Goal: Complete application form

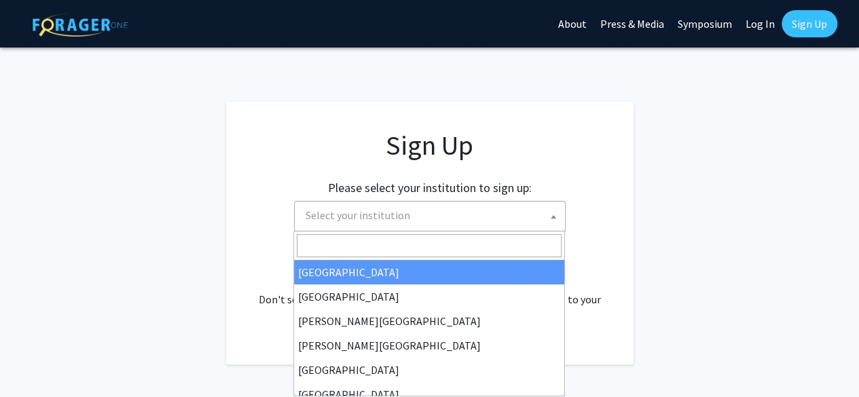
click at [563, 211] on span "Select your institution" at bounding box center [432, 216] width 265 height 28
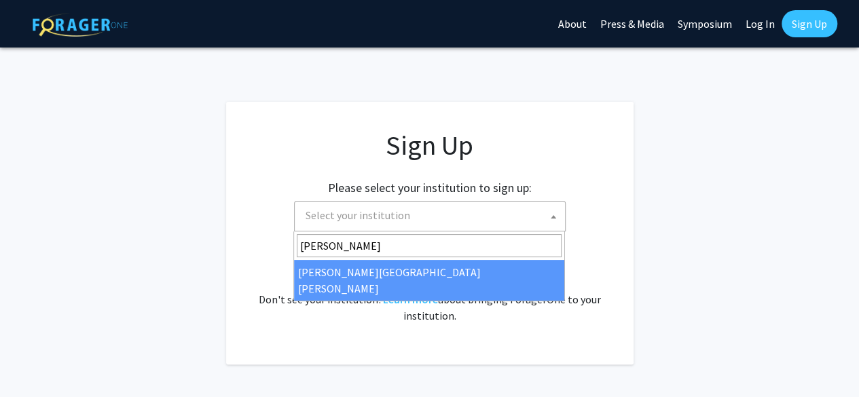
type input "[PERSON_NAME]"
select select "1"
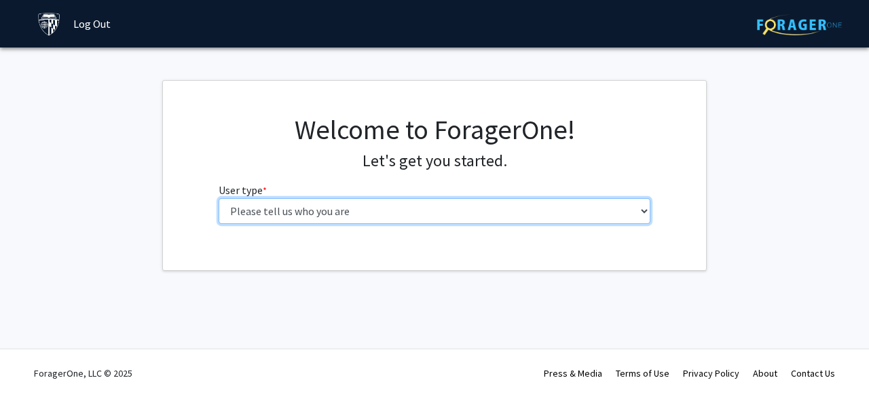
click at [520, 205] on select "Please tell us who you are Undergraduate Student Master's Student Doctoral Cand…" at bounding box center [435, 211] width 433 height 26
select select "3: doc"
click at [219, 198] on select "Please tell us who you are Undergraduate Student Master's Student Doctoral Cand…" at bounding box center [435, 211] width 433 height 26
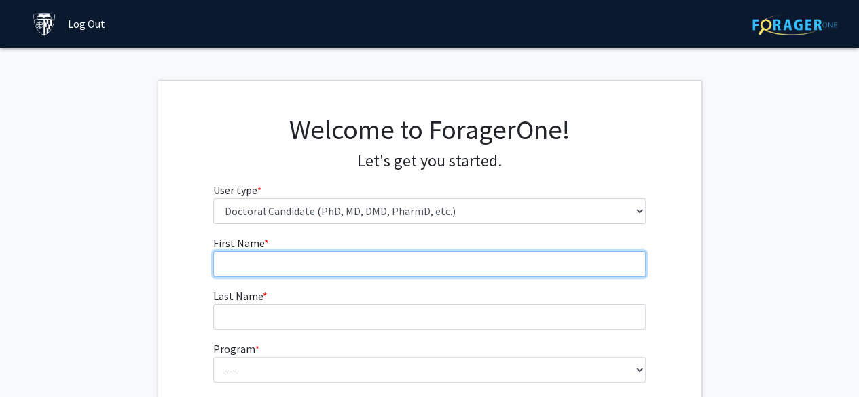
click at [416, 265] on input "First Name * required" at bounding box center [429, 264] width 433 height 26
type input "Choice"
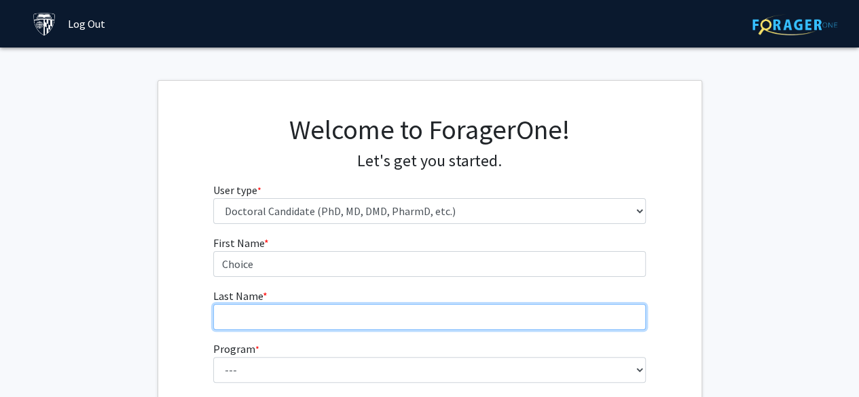
type input "[PERSON_NAME]"
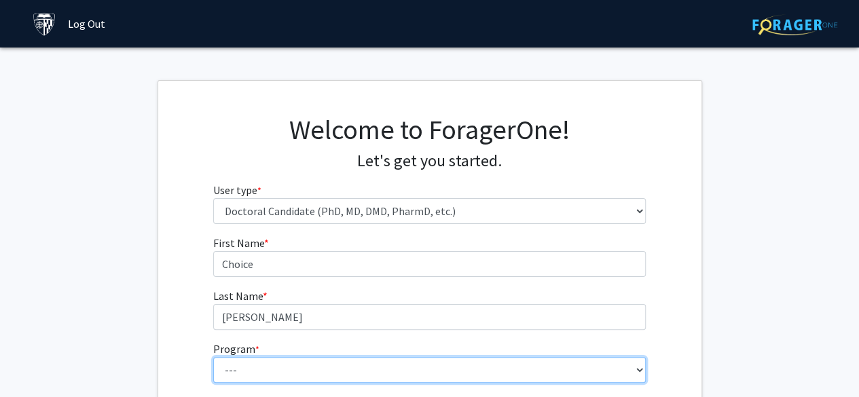
click at [309, 367] on select "--- Adult-Gerontological Acute Care Nurse Practitioner Adult-Gerontological Cri…" at bounding box center [429, 370] width 433 height 26
select select "51: 54"
click at [213, 357] on select "--- Adult-Gerontological Acute Care Nurse Practitioner Adult-Gerontological Cri…" at bounding box center [429, 370] width 433 height 26
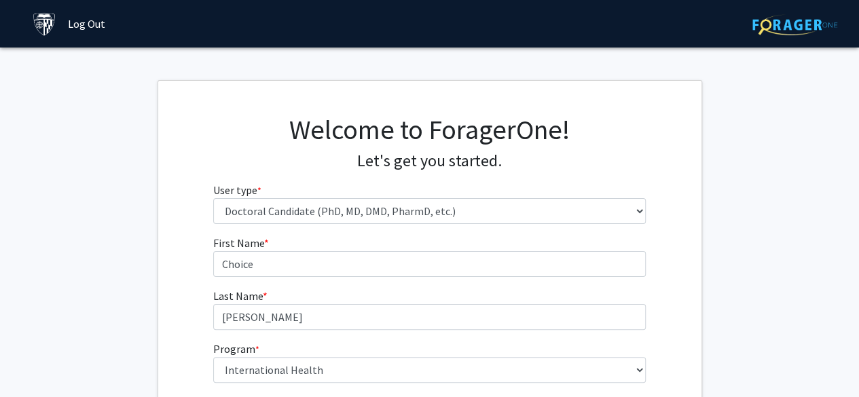
click at [656, 244] on div "First Name * required Choice Last Name * required Okoro Program * required --- …" at bounding box center [429, 354] width 543 height 239
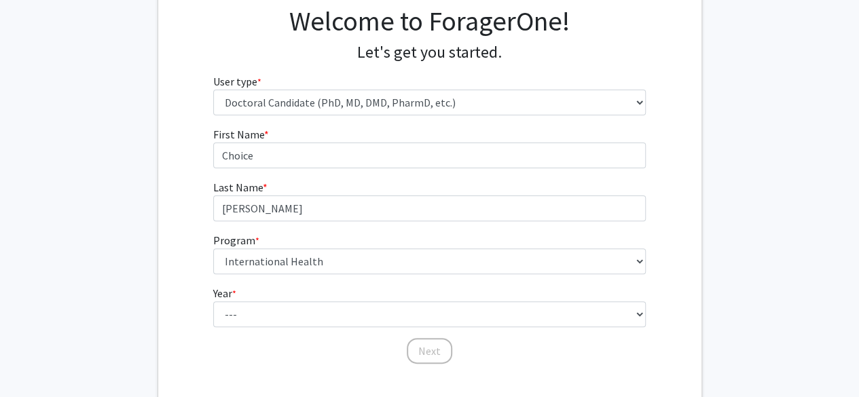
scroll to position [136, 0]
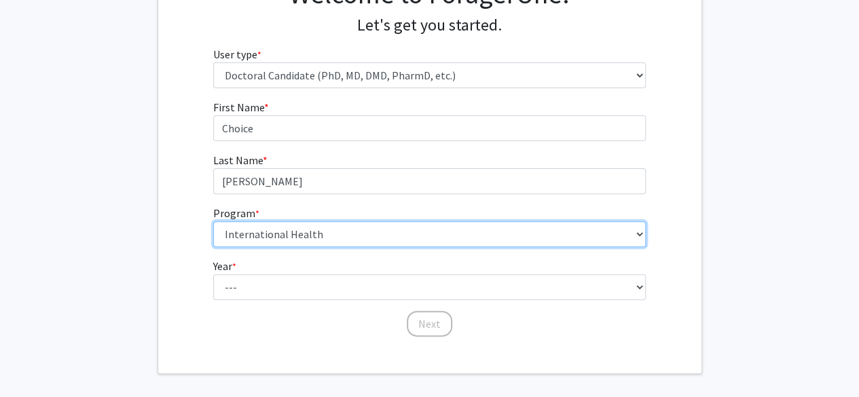
click at [603, 235] on select "--- Adult-Gerontological Acute Care Nurse Practitioner Adult-Gerontological Cri…" at bounding box center [429, 234] width 433 height 26
click at [213, 221] on select "--- Adult-Gerontological Acute Care Nurse Practitioner Adult-Gerontological Cri…" at bounding box center [429, 234] width 433 height 26
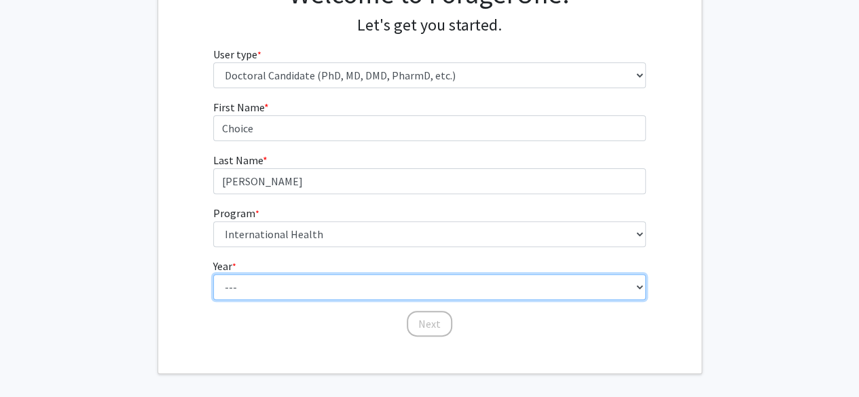
click at [590, 280] on select "--- First Year Second Year Third Year Fourth Year Fifth Year Sixth Year Seventh…" at bounding box center [429, 287] width 433 height 26
select select "1: first_year"
click at [213, 274] on select "--- First Year Second Year Third Year Fourth Year Fifth Year Sixth Year Seventh…" at bounding box center [429, 287] width 433 height 26
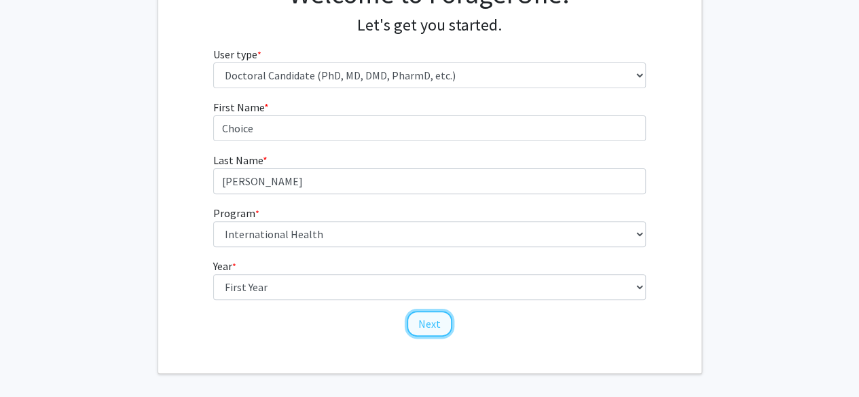
click at [433, 320] on button "Next" at bounding box center [429, 324] width 45 height 26
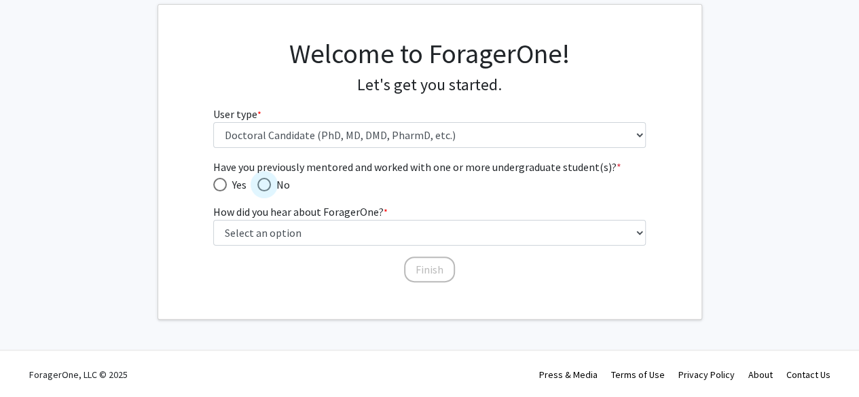
click at [264, 185] on span "Have you previously mentored and worked with one or more undergraduate student(…" at bounding box center [264, 185] width 14 height 14
click at [264, 185] on input "No" at bounding box center [264, 185] width 14 height 14
radio input "true"
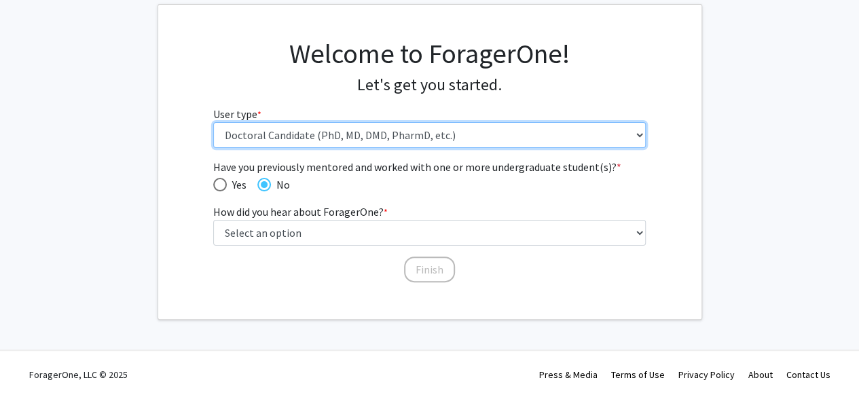
click at [524, 132] on select "Please tell us who you are Undergraduate Student Master's Student Doctoral Cand…" at bounding box center [429, 135] width 433 height 26
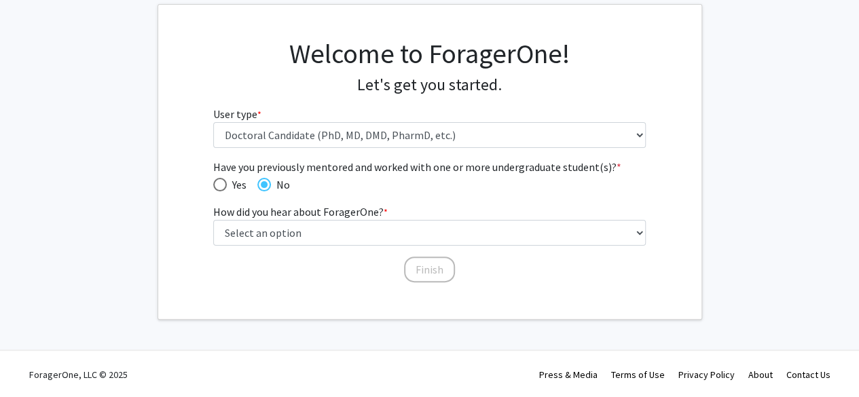
click at [670, 139] on div "Welcome to ForagerOne! Let's get you started. User type * required Please tell …" at bounding box center [429, 98] width 543 height 122
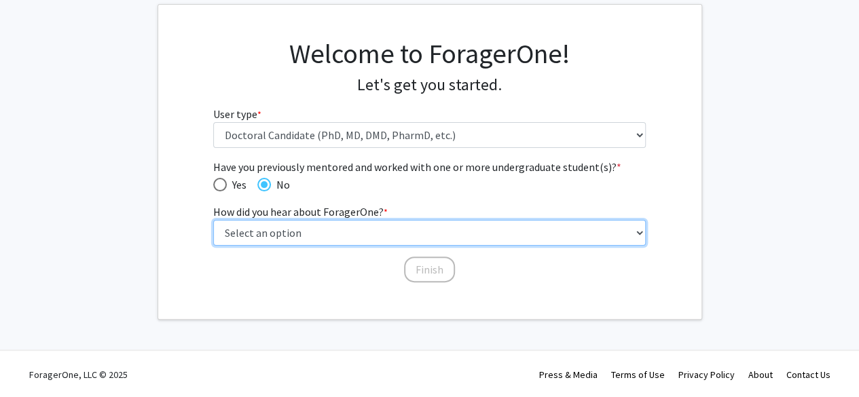
click at [384, 233] on select "Select an option Peer/student recommendation Faculty/staff recommendation Unive…" at bounding box center [429, 233] width 433 height 26
select select "3: university_website"
click at [213, 220] on select "Select an option Peer/student recommendation Faculty/staff recommendation Unive…" at bounding box center [429, 233] width 433 height 26
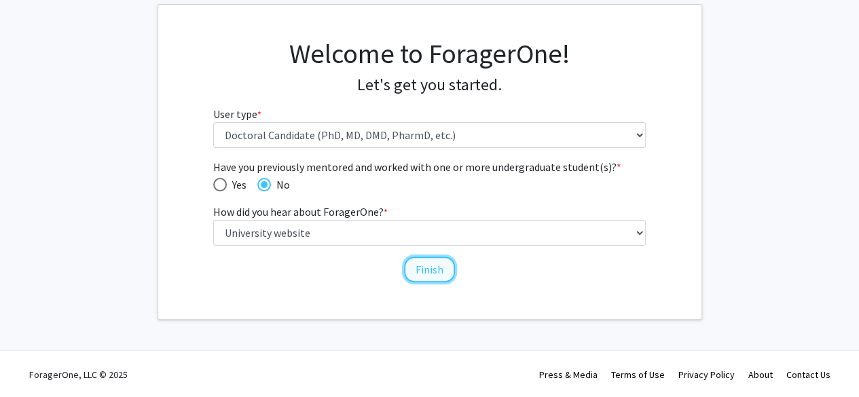
click at [428, 266] on button "Finish" at bounding box center [429, 270] width 51 height 26
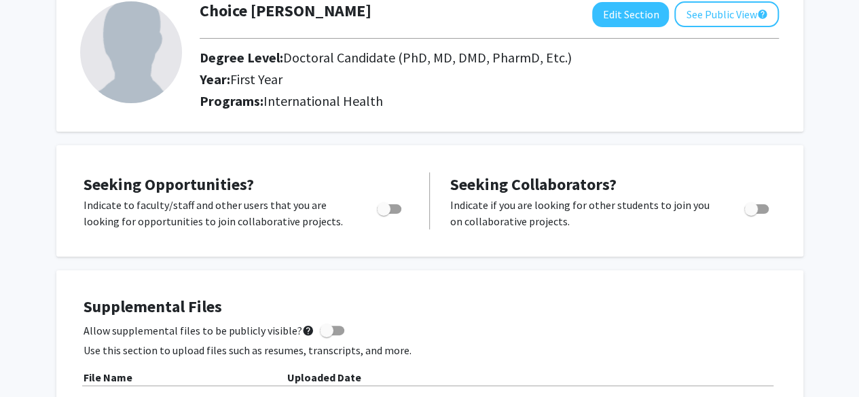
scroll to position [57, 0]
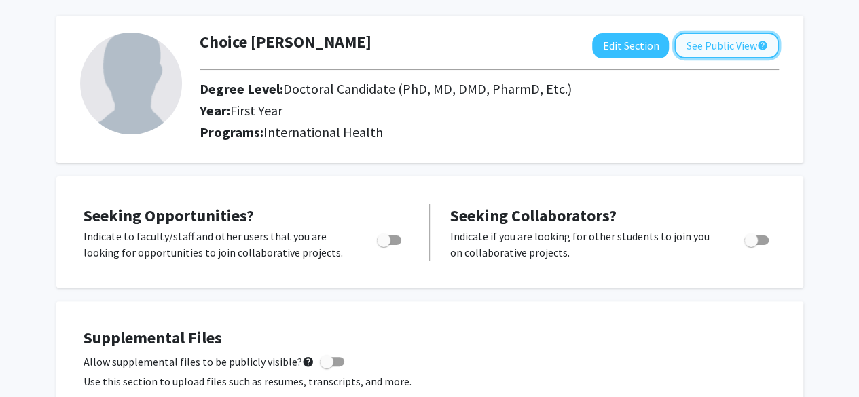
click at [724, 48] on button "See Public View help" at bounding box center [726, 46] width 105 height 26
